Goal: Find specific page/section: Find specific page/section

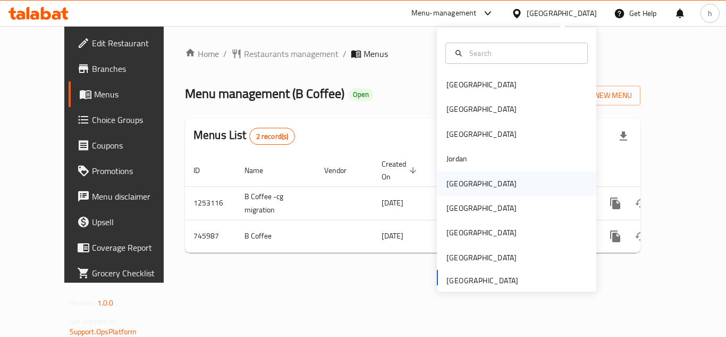
click at [464, 181] on div "[GEOGRAPHIC_DATA]" at bounding box center [481, 183] width 87 height 24
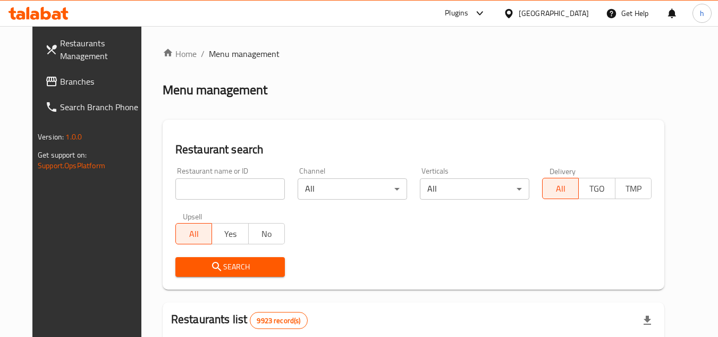
click at [64, 76] on span "Branches" at bounding box center [102, 81] width 84 height 13
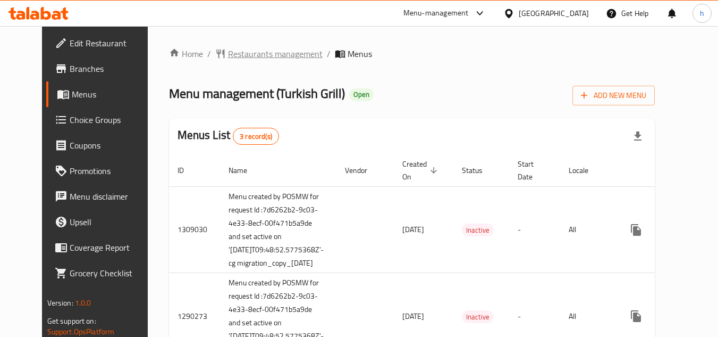
click at [261, 54] on span "Restaurants management" at bounding box center [275, 53] width 95 height 13
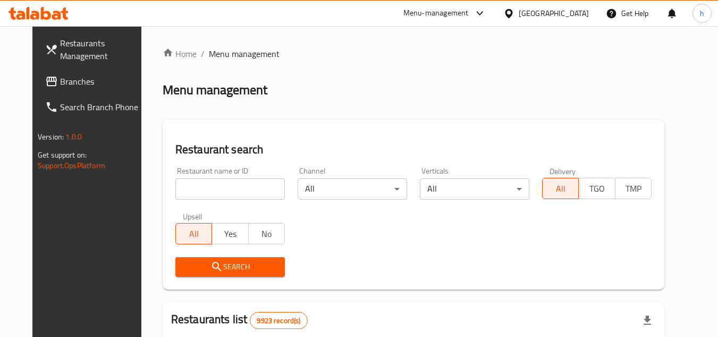
click at [230, 190] on input "search" at bounding box center [230, 188] width 110 height 21
paste input "172"
type input "172"
click button "Search" at bounding box center [230, 267] width 110 height 20
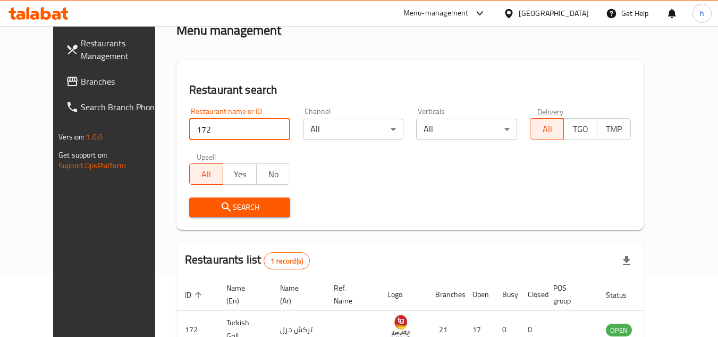
scroll to position [129, 0]
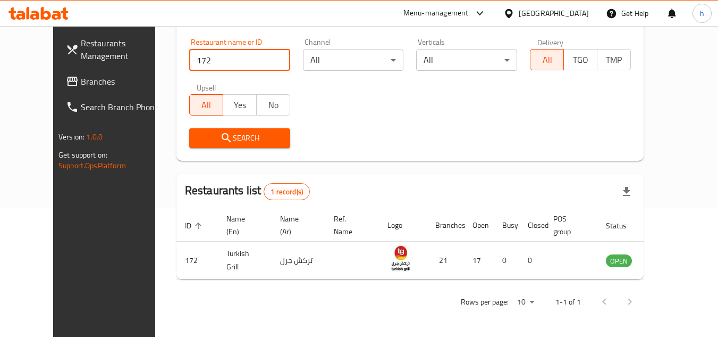
click at [571, 12] on div "[GEOGRAPHIC_DATA]" at bounding box center [554, 13] width 70 height 12
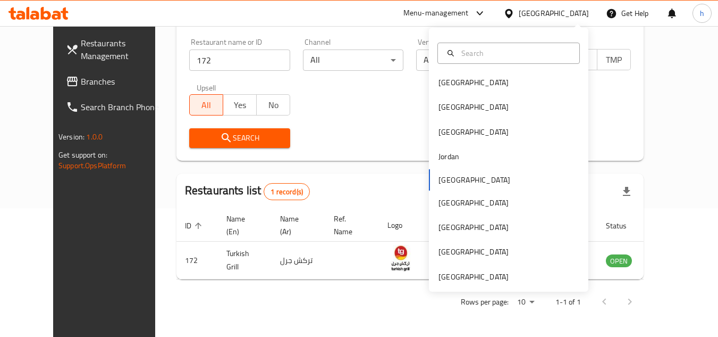
scroll to position [0, 0]
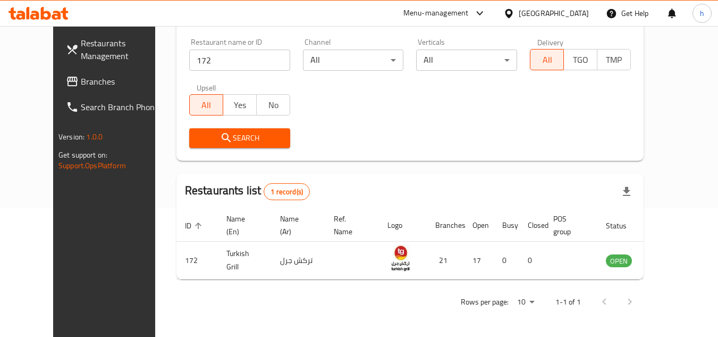
click at [332, 103] on div "Restaurant name or ID 172 Restaurant name or ID Channel All ​ Verticals All ​ D…" at bounding box center [410, 93] width 455 height 122
click at [469, 15] on div "Menu-management" at bounding box center [436, 13] width 65 height 13
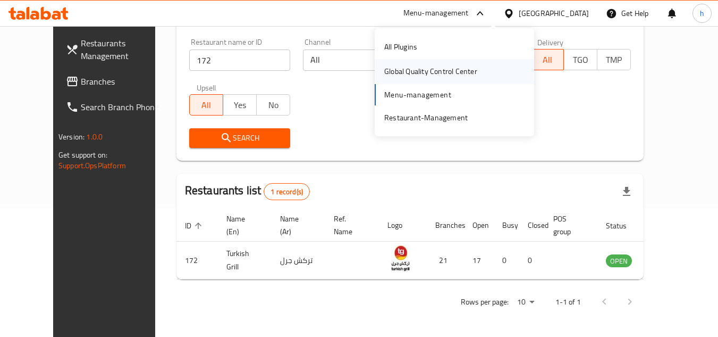
click at [437, 75] on div "Global Quality Control Center" at bounding box center [430, 71] width 93 height 12
